Goal: Task Accomplishment & Management: Manage account settings

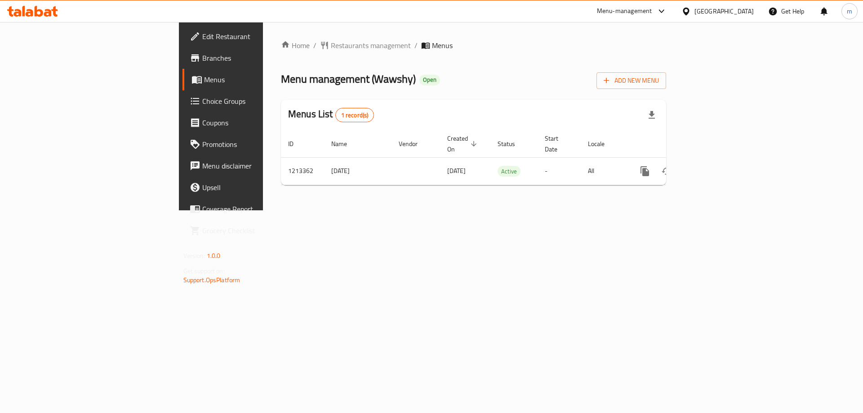
click at [202, 106] on span "Choice Groups" at bounding box center [259, 101] width 114 height 11
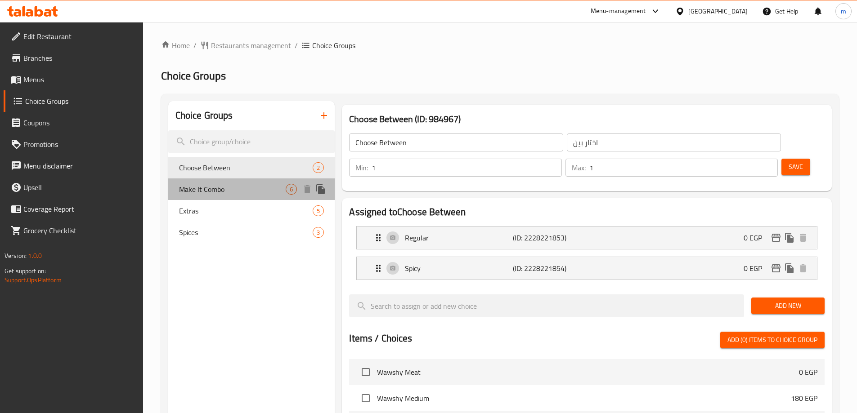
click at [211, 182] on div "Make It Combo 6" at bounding box center [251, 190] width 167 height 22
type input "Make It Combo"
type input "اجعلها كومبو"
type input "0"
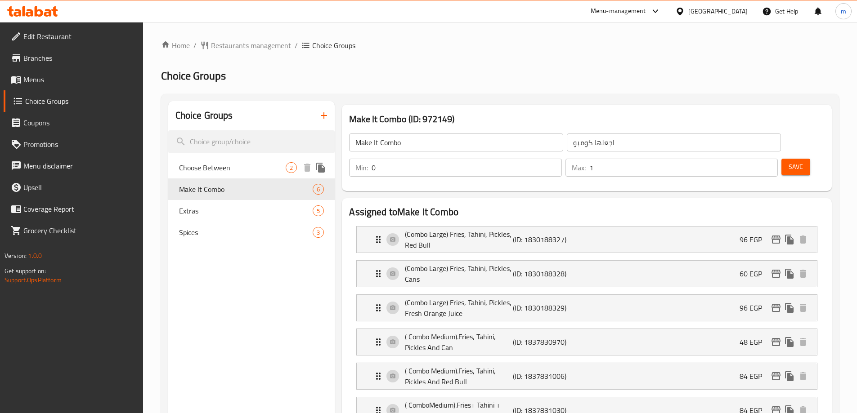
click at [226, 164] on span "Choose Between" at bounding box center [232, 167] width 107 height 11
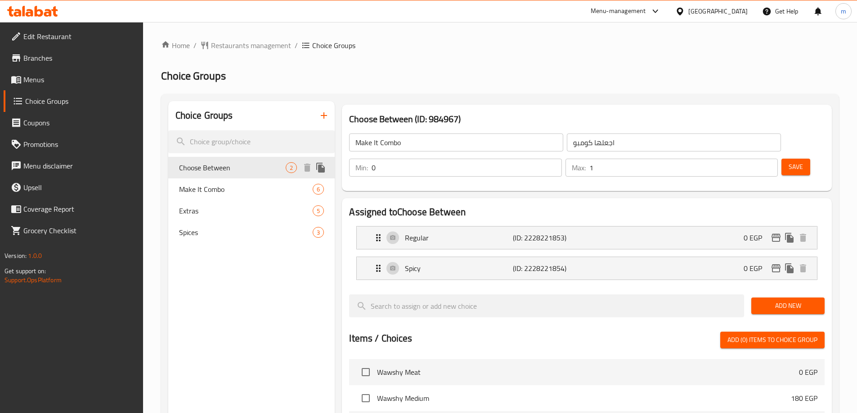
type input "Choose Between"
type input "اختار بين"
type input "1"
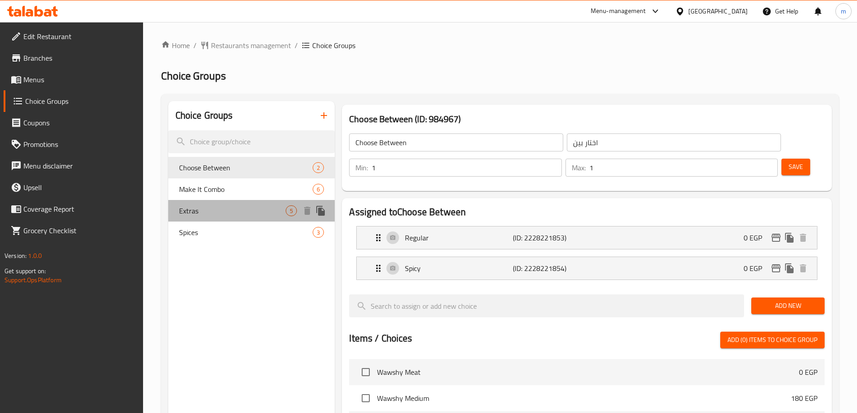
click at [215, 211] on span "Extras" at bounding box center [232, 210] width 107 height 11
type input "Extras"
type input "اضافات"
type input "0"
type input "2"
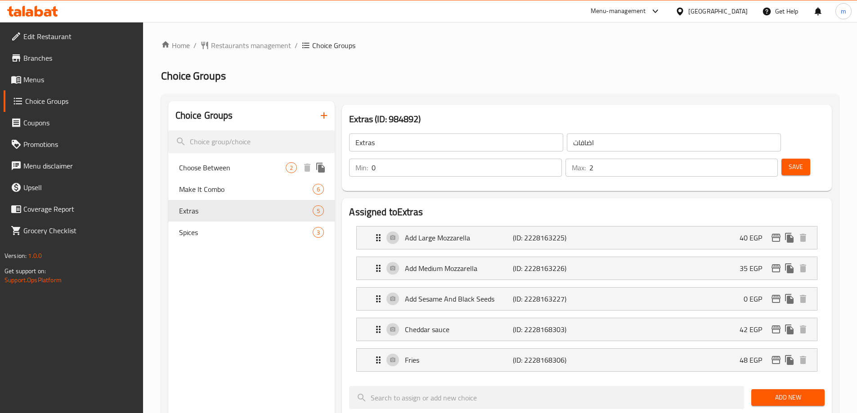
click at [200, 171] on span "Choose Between" at bounding box center [232, 167] width 107 height 11
type input "Choose Between"
type input "اختار بين"
type input "1"
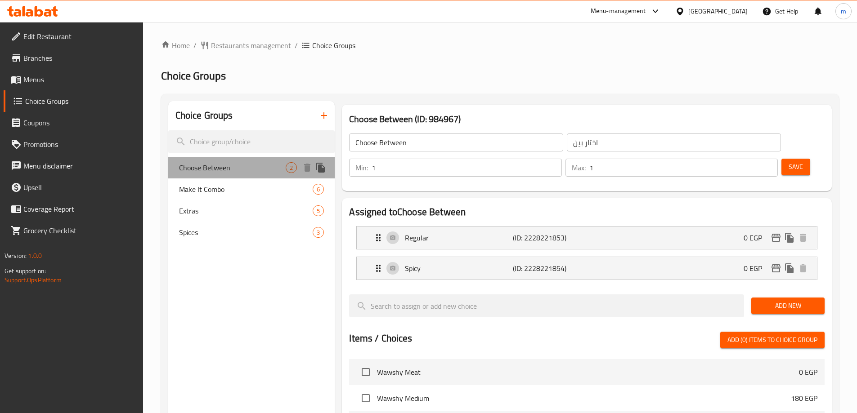
click at [238, 162] on span "Choose Between" at bounding box center [232, 167] width 107 height 11
click at [206, 165] on span "Choose Between" at bounding box center [232, 167] width 107 height 11
